Goal: Task Accomplishment & Management: Use online tool/utility

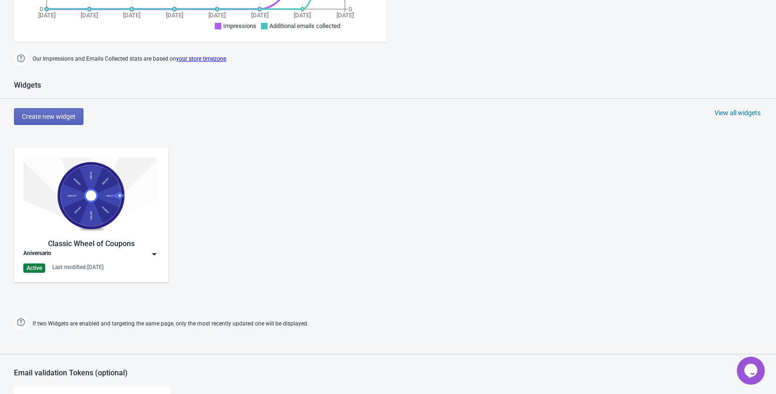
scroll to position [398, 0]
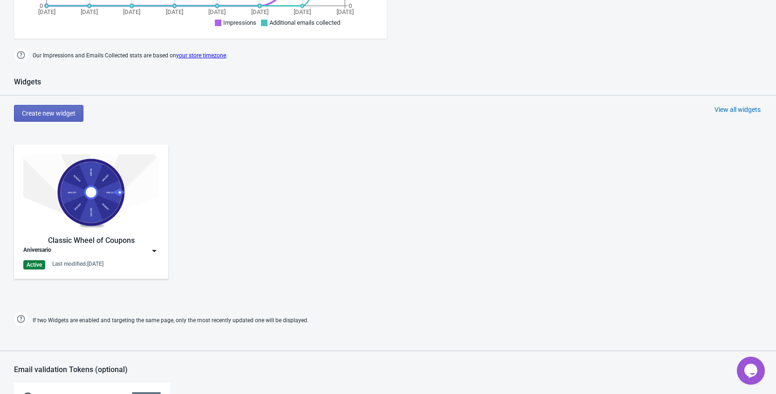
click at [154, 249] on img at bounding box center [154, 250] width 9 height 9
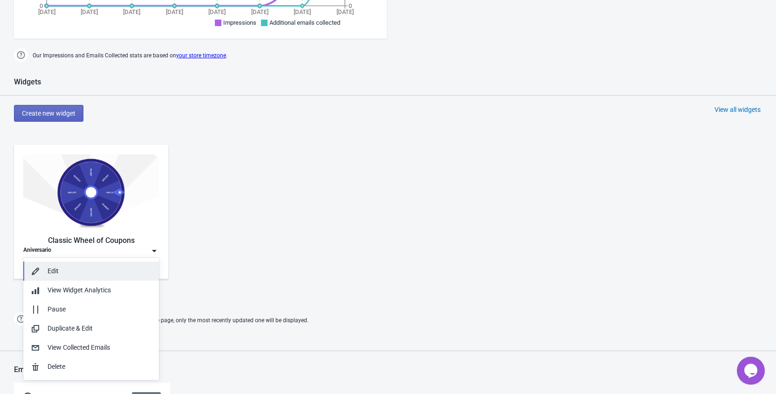
click at [66, 273] on div "Edit" at bounding box center [100, 271] width 104 height 10
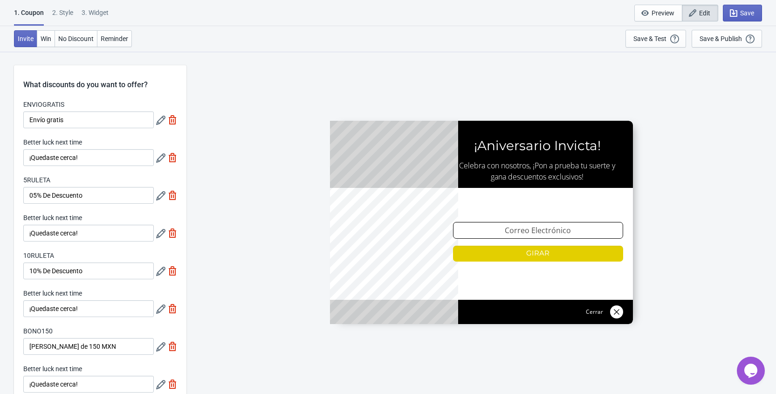
click at [98, 16] on div "3. Widget" at bounding box center [95, 16] width 27 height 16
select select "homepageOnly"
select select "1"
select select "left"
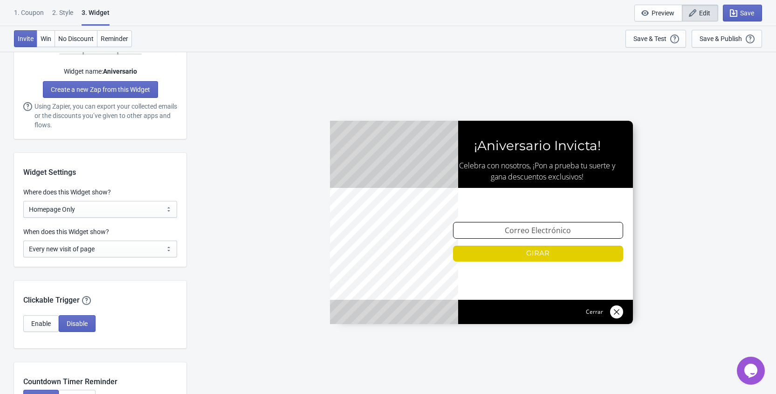
scroll to position [625, 0]
click at [54, 212] on select "All Pages All Product Pages All Blog Pages All Static Pages Specific Product(s)…" at bounding box center [100, 208] width 154 height 17
select select "specificURL"
click at [23, 200] on select "All Pages All Product Pages All Blog Pages All Static Pages Specific Product(s)…" at bounding box center [100, 208] width 154 height 17
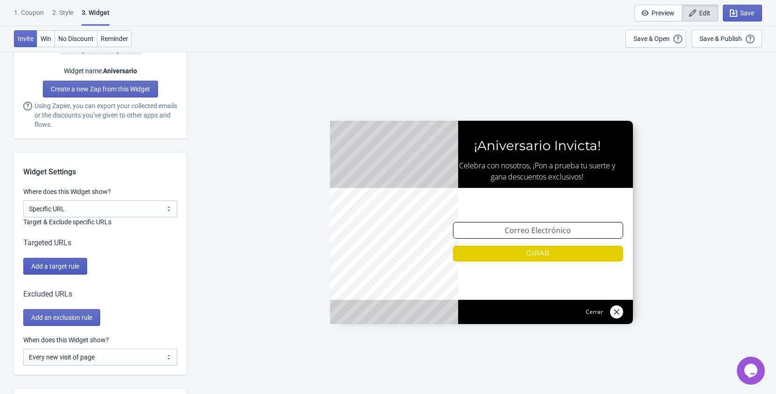
click at [48, 266] on span "Add a target rule" at bounding box center [55, 266] width 48 height 7
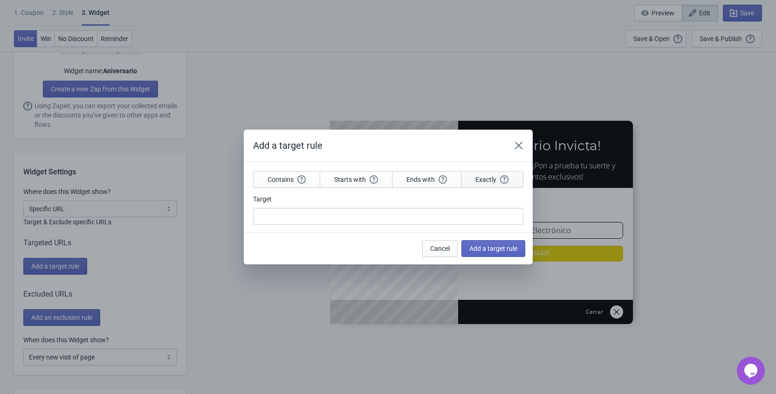
click at [495, 176] on span "Exactly" at bounding box center [492, 179] width 33 height 8
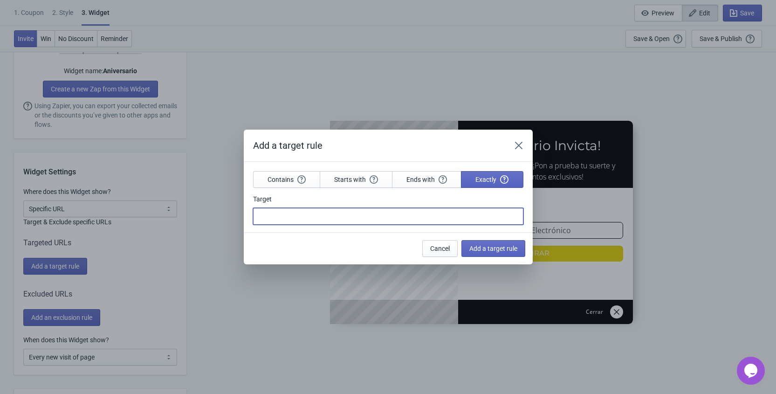
click at [304, 220] on input "Target" at bounding box center [388, 216] width 270 height 17
paste input "[URL][DOMAIN_NAME]"
type input "[URL][DOMAIN_NAME]"
click at [490, 247] on span "Add a target rule" at bounding box center [494, 248] width 48 height 7
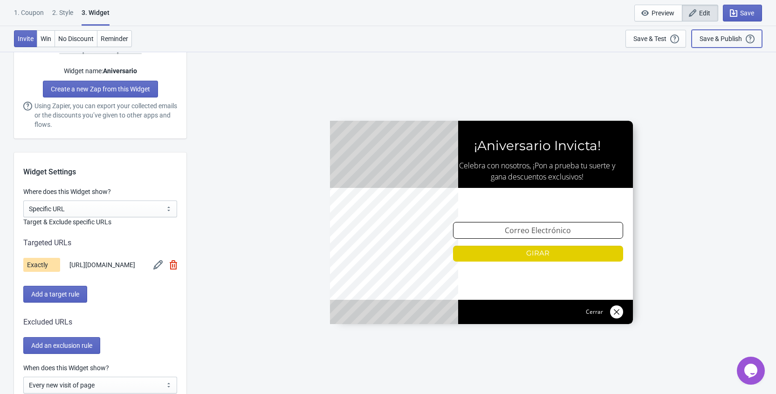
click at [723, 42] on div "Save & Publish" at bounding box center [721, 38] width 42 height 7
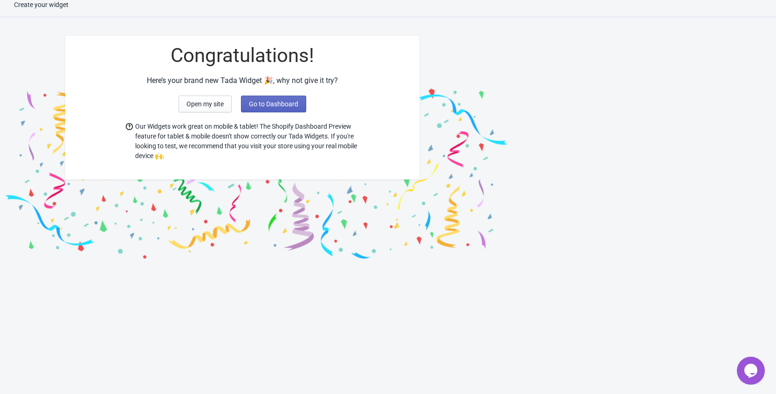
scroll to position [9, 0]
